Goal: Information Seeking & Learning: Learn about a topic

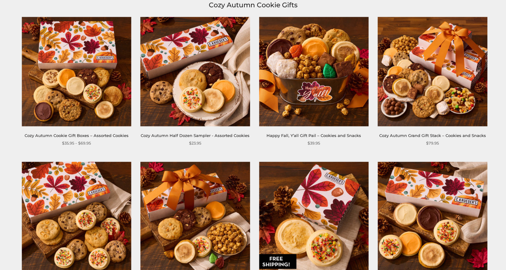
scroll to position [91, 0]
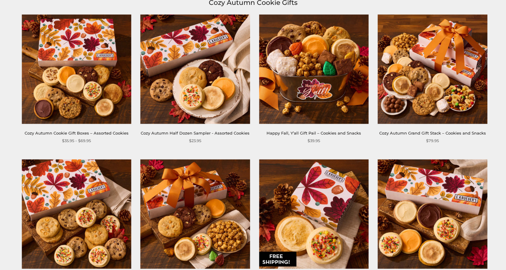
click at [87, 95] on img at bounding box center [76, 68] width 109 height 109
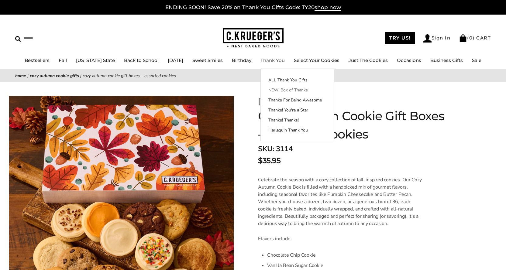
click at [300, 88] on link "NEW! Box of Thanks" at bounding box center [297, 90] width 73 height 6
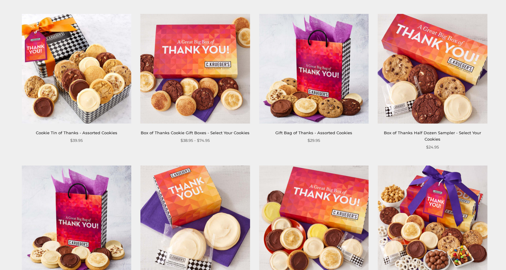
scroll to position [30, 0]
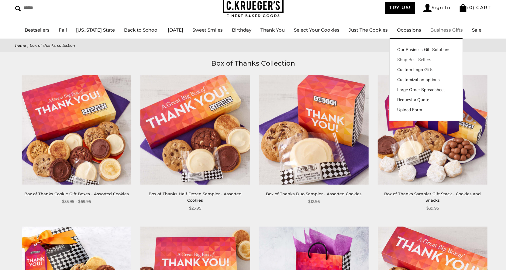
click at [420, 59] on link "Shop Best Sellers" at bounding box center [426, 60] width 73 height 6
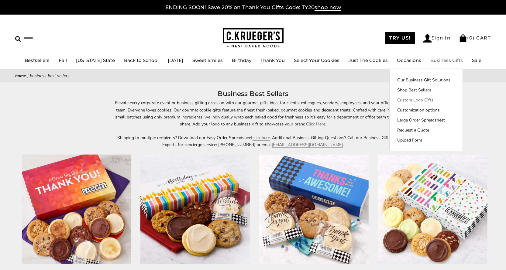
click at [424, 101] on link "Custom Logo Gifts" at bounding box center [426, 100] width 73 height 6
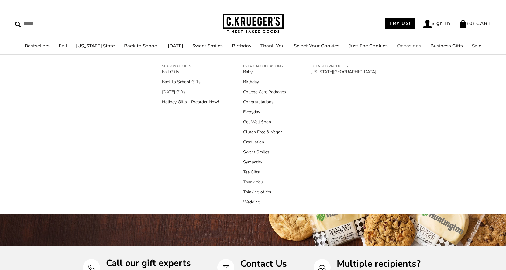
click at [256, 183] on link "Thank You" at bounding box center [264, 182] width 43 height 6
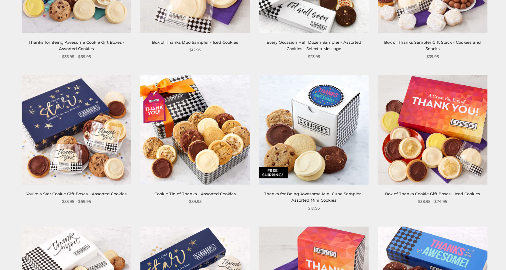
scroll to position [365, 0]
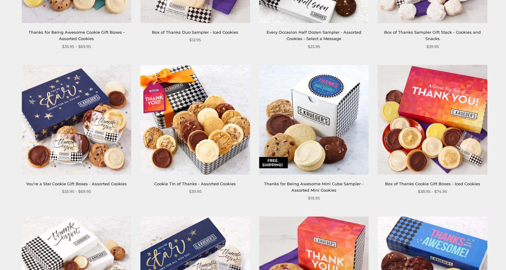
click at [216, 145] on img at bounding box center [194, 119] width 109 height 109
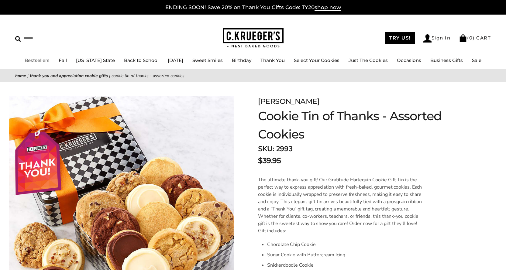
click at [45, 61] on link "Bestsellers" at bounding box center [37, 60] width 25 height 6
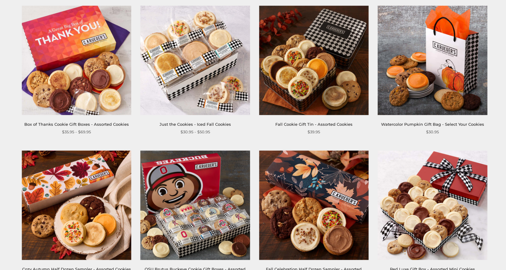
scroll to position [426, 0]
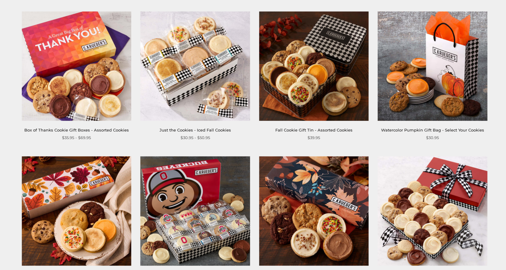
click at [330, 68] on img at bounding box center [313, 65] width 109 height 109
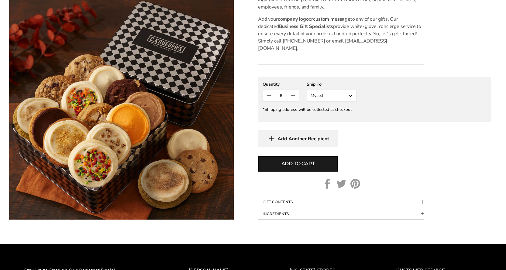
scroll to position [365, 0]
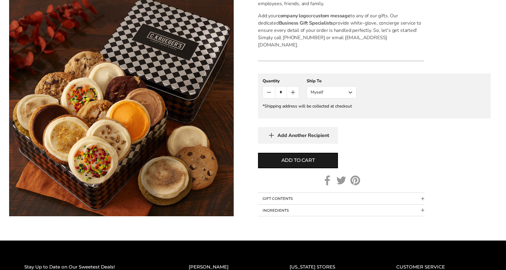
click at [352, 86] on button "Myself" at bounding box center [332, 92] width 50 height 12
click at [337, 109] on button "Other Recipient" at bounding box center [331, 114] width 49 height 11
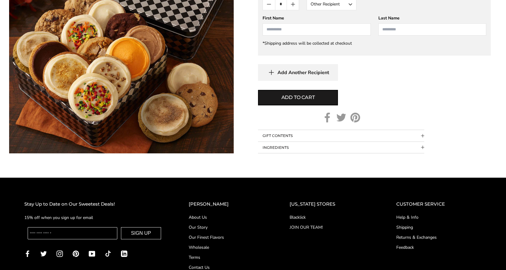
scroll to position [456, 0]
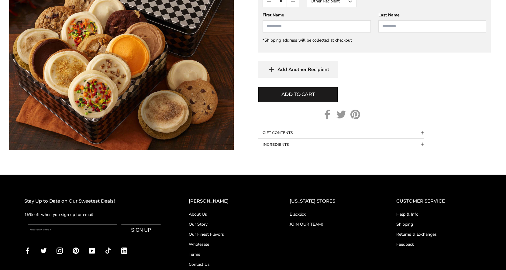
click at [283, 127] on button "GIFT CONTENTS" at bounding box center [341, 133] width 166 height 12
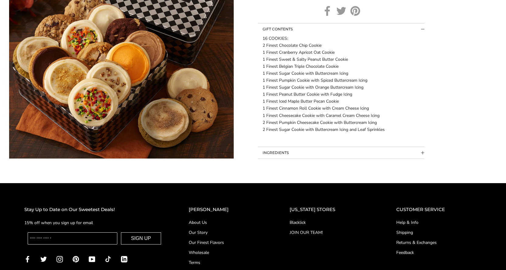
scroll to position [578, 0]
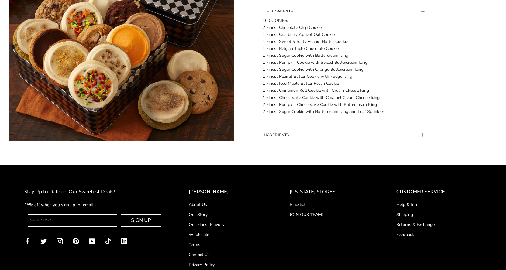
click at [285, 129] on button "INGREDIENTS" at bounding box center [341, 135] width 166 height 12
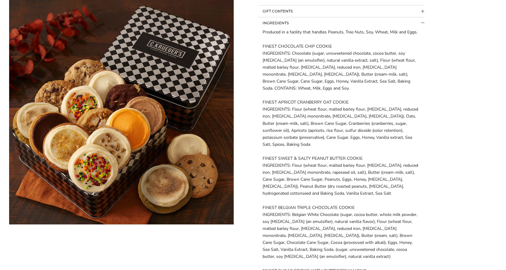
click at [282, 17] on button "INGREDIENTS" at bounding box center [341, 23] width 166 height 12
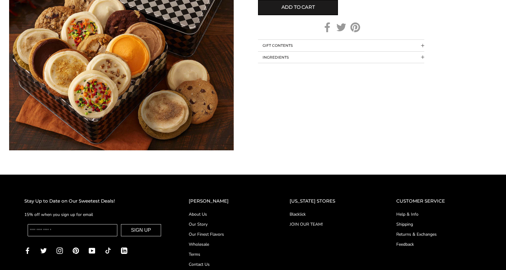
scroll to position [529, 0]
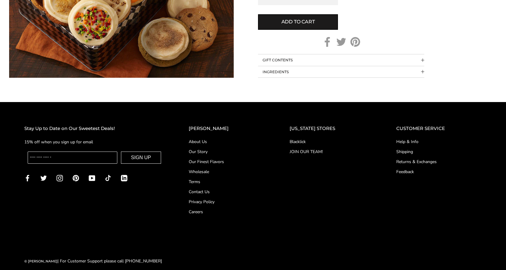
click at [281, 54] on button "GIFT CONTENTS" at bounding box center [341, 60] width 166 height 12
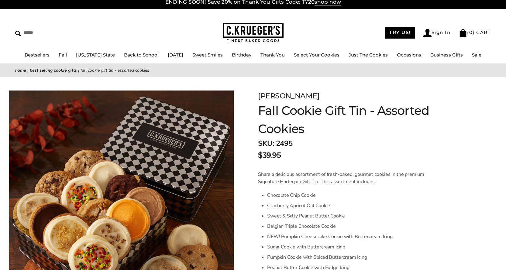
scroll to position [0, 0]
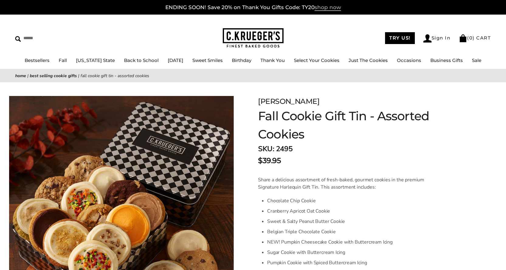
click at [321, 9] on span "shop now" at bounding box center [328, 7] width 26 height 7
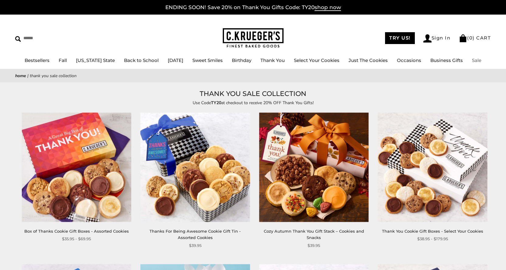
click at [475, 59] on link "Sale" at bounding box center [476, 60] width 9 height 6
